Goal: Task Accomplishment & Management: Use online tool/utility

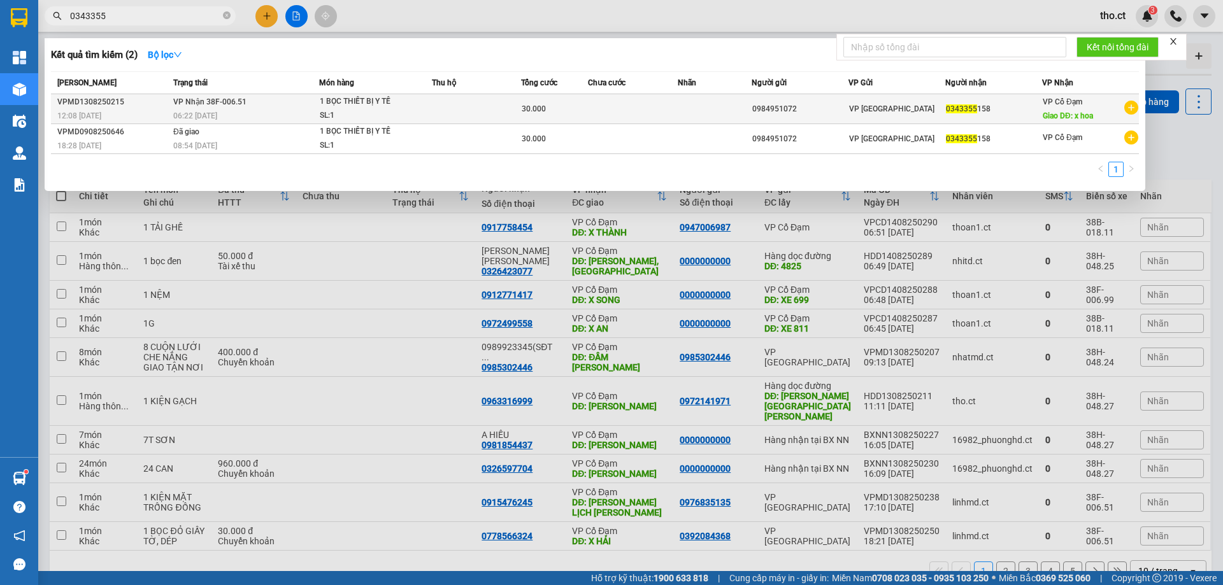
type input "0343355"
click at [280, 107] on td "[PERSON_NAME] 38F-006.51 06:22 [DATE]" at bounding box center [244, 109] width 149 height 30
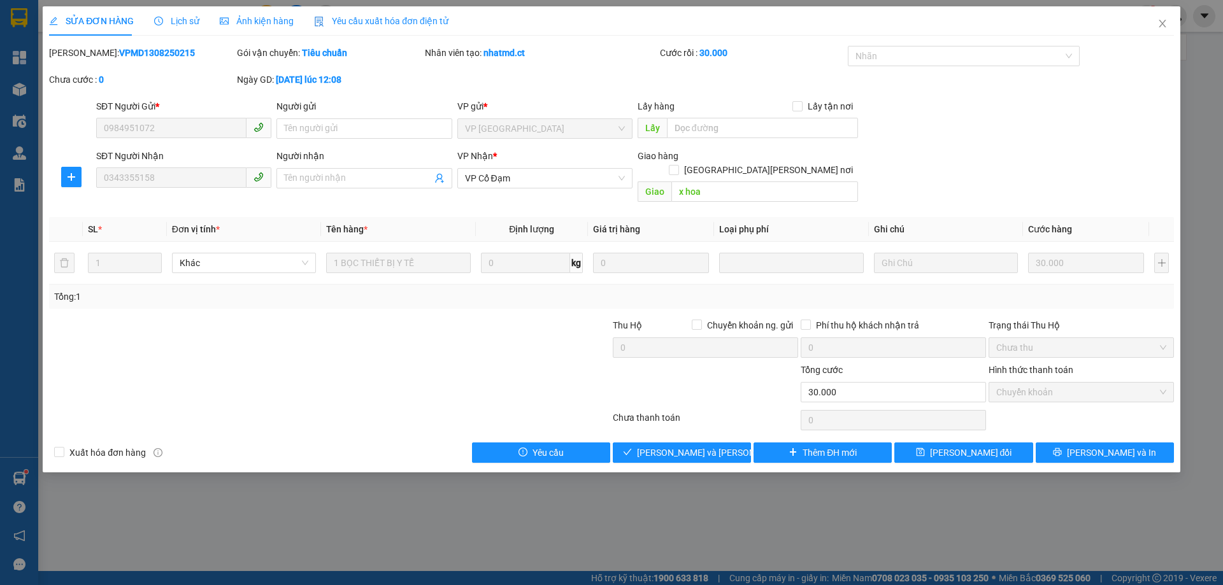
type input "0984951072"
type input "0343355158"
type input "x hoa"
type input "30.000"
click at [730, 443] on button "Giao hàng" at bounding box center [682, 453] width 138 height 20
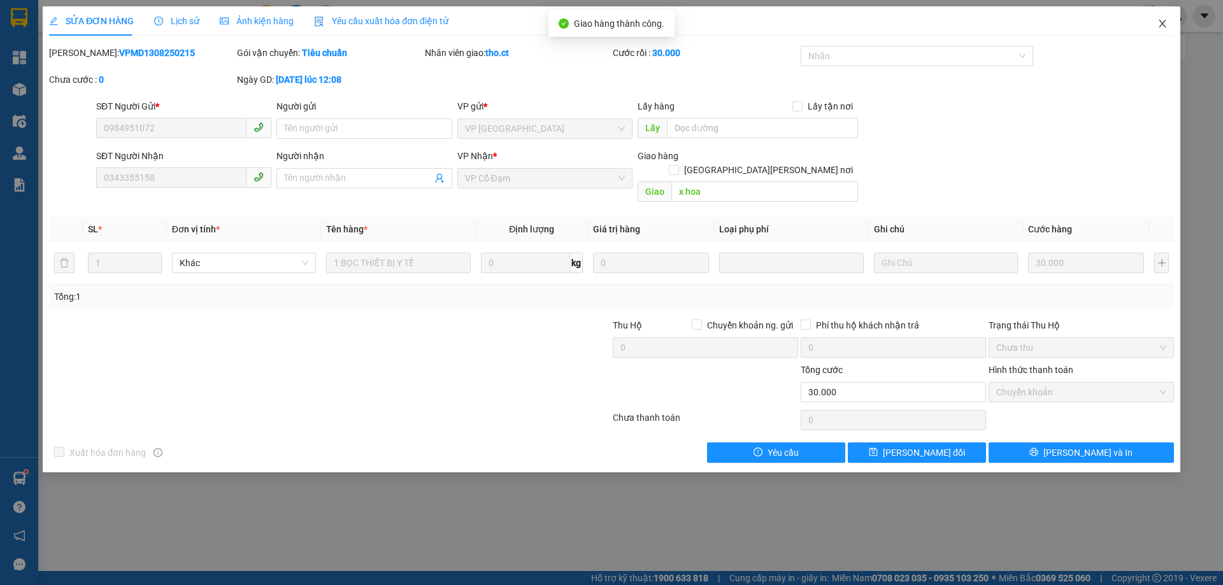
click at [1161, 30] on span "Close" at bounding box center [1163, 24] width 36 height 36
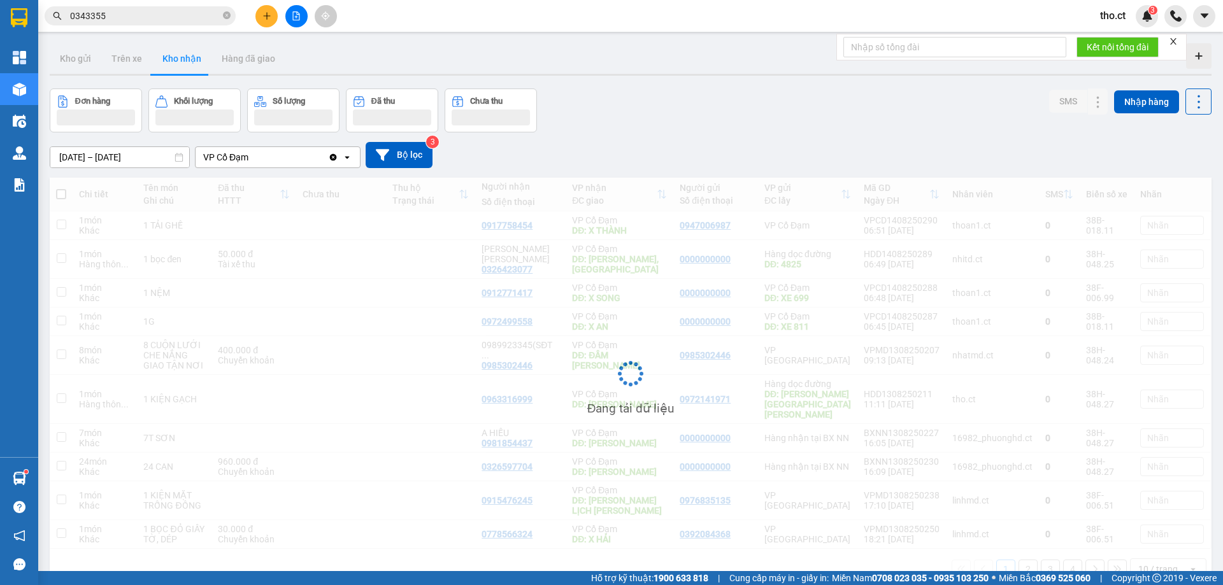
click at [685, 113] on div "Đơn hàng Khối lượng Số lượng Đã thu Chưa thu SMS Nhập hàng" at bounding box center [631, 111] width 1162 height 44
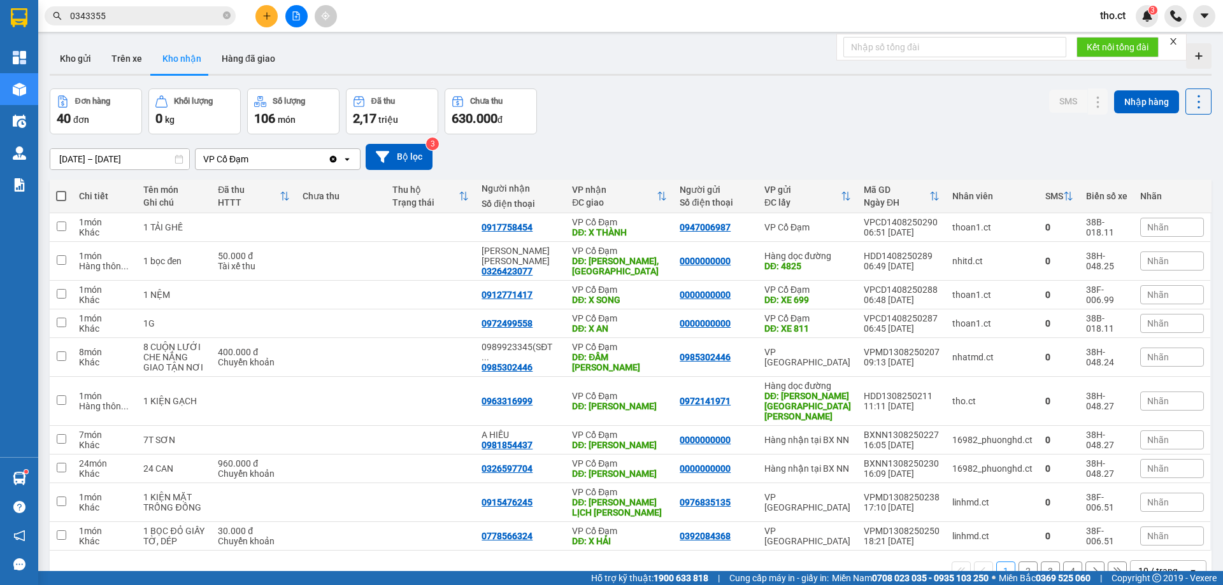
click at [649, 76] on div "Kho gửi Trên xe Kho nhận Hàng đã giao" at bounding box center [631, 60] width 1162 height 34
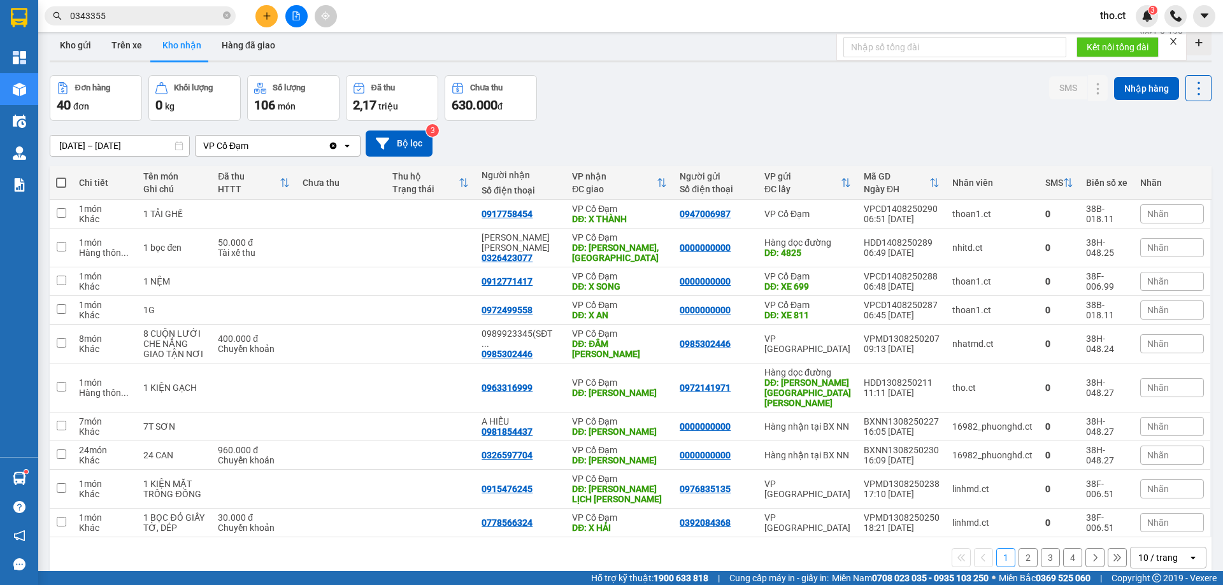
scroll to position [59, 0]
